Goal: Information Seeking & Learning: Learn about a topic

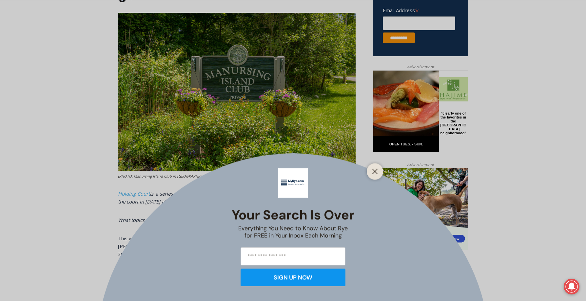
scroll to position [270, 0]
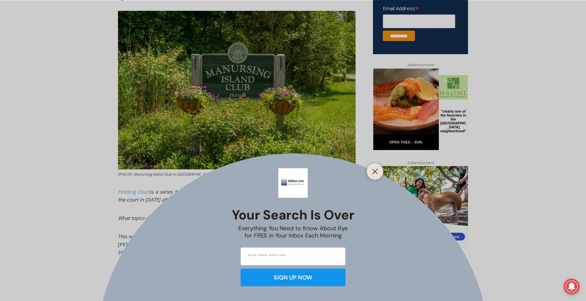
click at [375, 169] on icon "Close" at bounding box center [375, 171] width 6 height 6
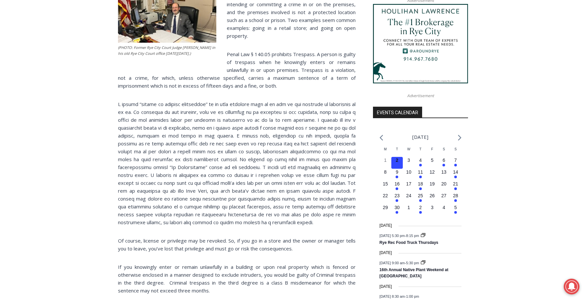
scroll to position [626, 0]
